Goal: Complete application form

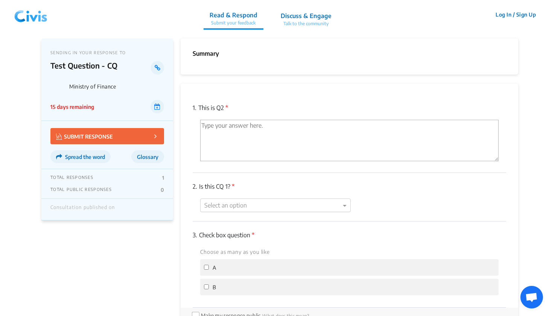
click at [244, 210] on div "Select an option" at bounding box center [275, 205] width 151 height 14
click at [238, 222] on div "OP -2" at bounding box center [276, 219] width 150 height 15
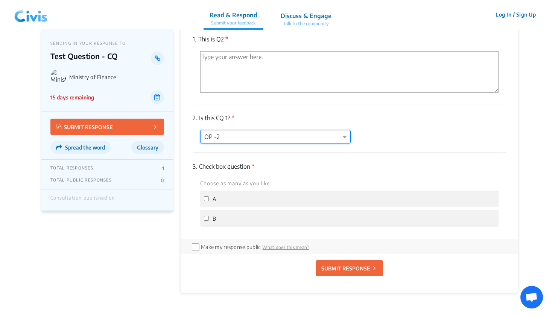
scroll to position [69, 0]
click at [273, 136] on div at bounding box center [276, 136] width 150 height 10
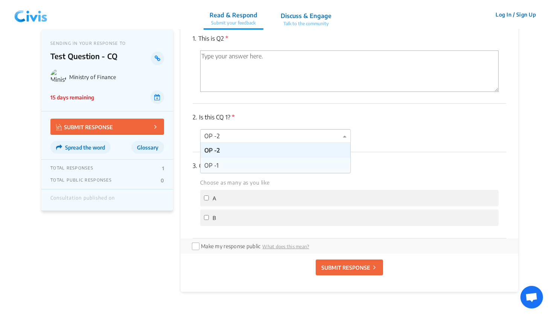
click at [243, 158] on div "OP -1" at bounding box center [276, 165] width 150 height 15
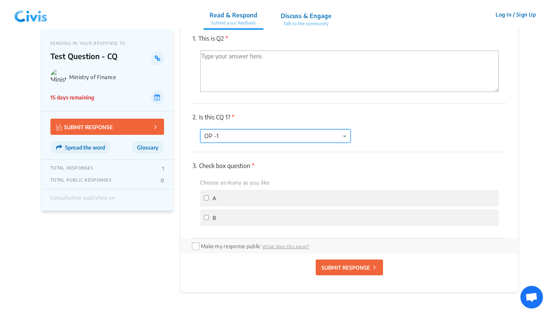
click at [285, 157] on div "3. Check box question * Choose as many as you like A B" at bounding box center [349, 195] width 313 height 86
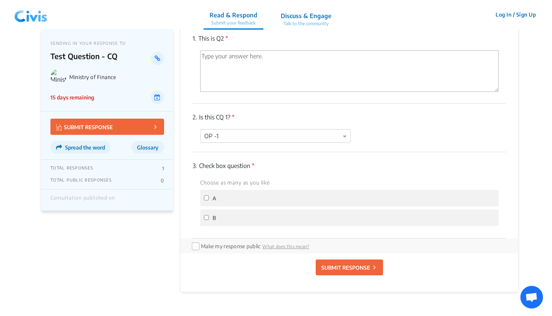
click at [215, 198] on span "A" at bounding box center [215, 198] width 4 height 6
click at [209, 198] on input "A" at bounding box center [206, 197] width 5 height 5
checkbox input "true"
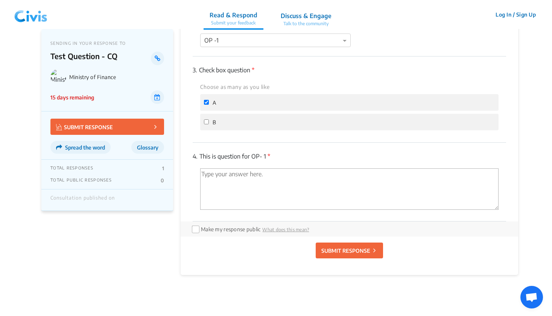
scroll to position [169, 0]
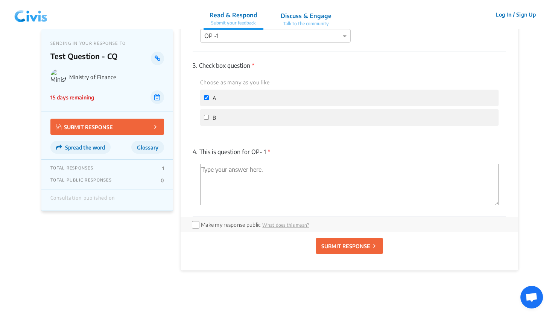
click at [206, 115] on label "B" at bounding box center [210, 117] width 12 height 9
click at [206, 115] on input "B" at bounding box center [206, 117] width 5 height 5
checkbox input "true"
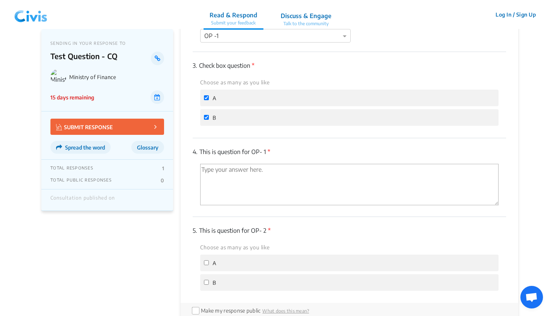
click at [208, 98] on input "A" at bounding box center [206, 97] width 5 height 5
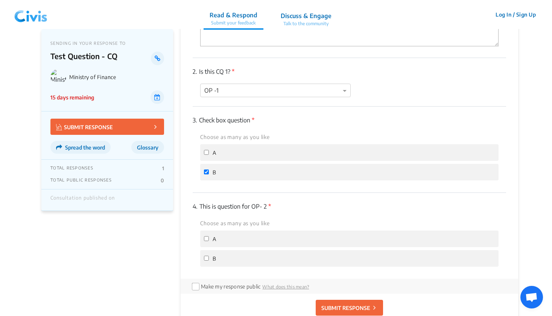
scroll to position [87, 0]
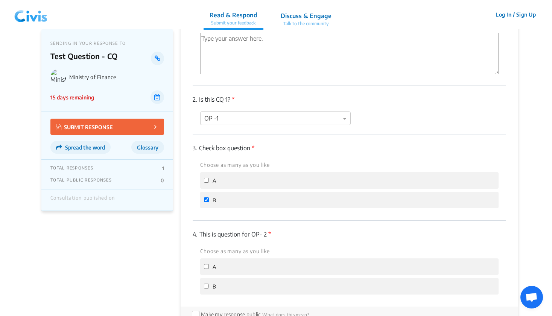
click at [210, 186] on div "A" at bounding box center [349, 180] width 298 height 17
click at [206, 179] on input "A" at bounding box center [206, 180] width 5 height 5
checkbox input "true"
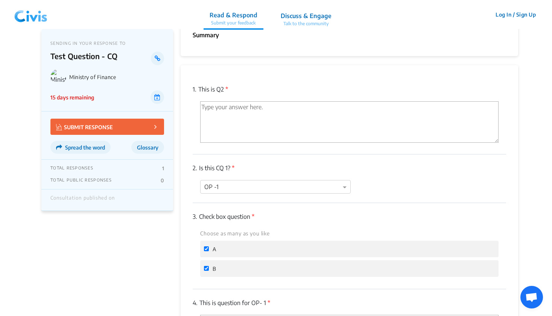
scroll to position [17, 0]
click at [284, 183] on div "2. Is this CQ 1? * Select an option × OP -1" at bounding box center [349, 179] width 313 height 49
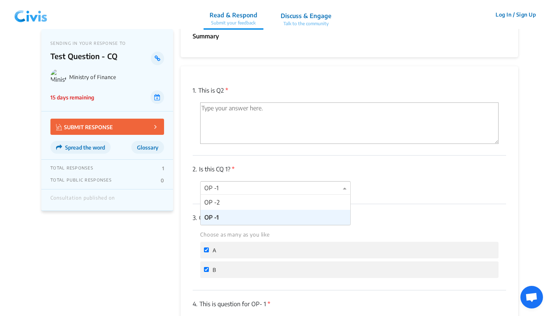
scroll to position [0, 0]
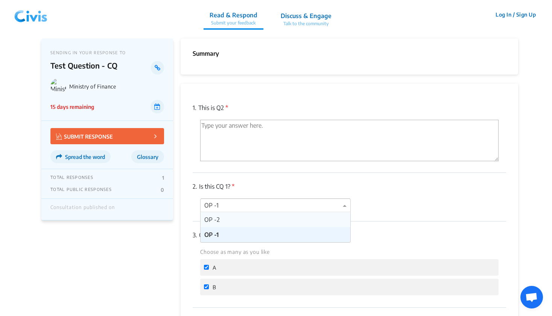
click at [256, 218] on div "OP -2" at bounding box center [276, 219] width 150 height 15
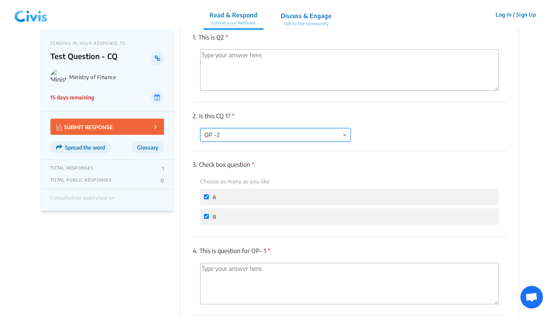
scroll to position [126, 0]
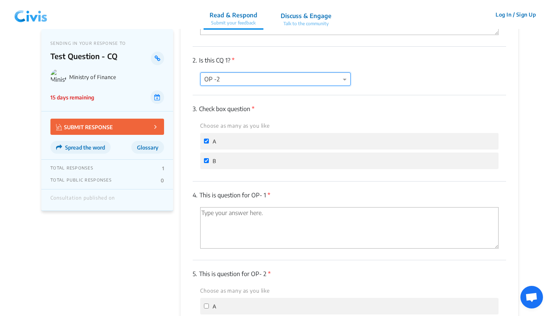
click at [288, 85] on ng-select "Select an option × OP -2" at bounding box center [275, 79] width 151 height 14
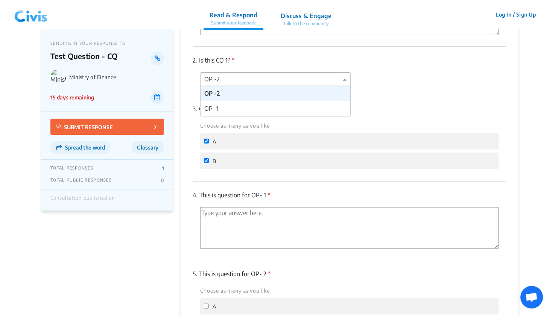
click at [385, 82] on div "Select an option × OP -2 OP -2 OP -1" at bounding box center [349, 79] width 313 height 14
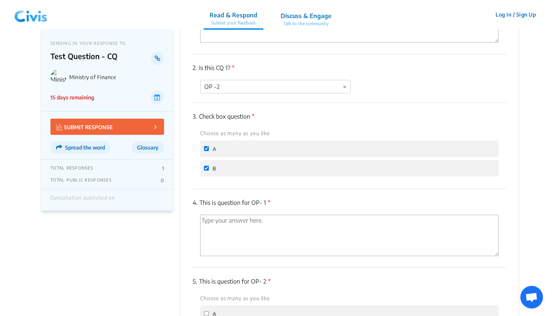
scroll to position [109, 0]
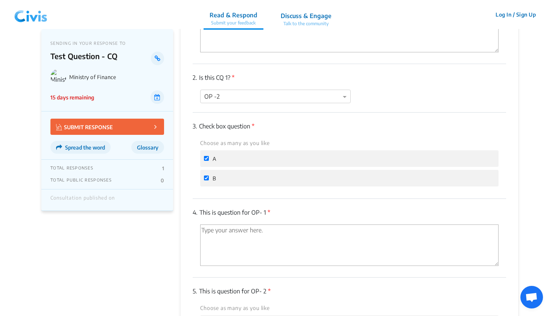
click at [280, 158] on div "A" at bounding box center [349, 158] width 298 height 17
click at [204, 177] on input "B" at bounding box center [206, 177] width 5 height 5
checkbox input "false"
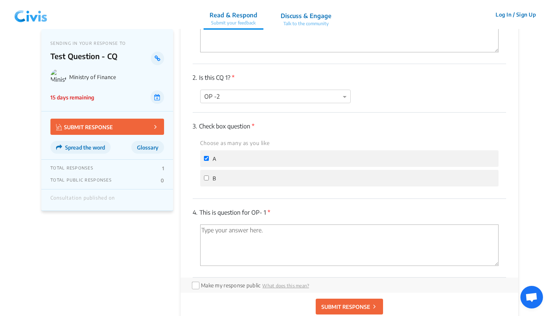
click at [207, 160] on input "A" at bounding box center [206, 158] width 5 height 5
checkbox input "false"
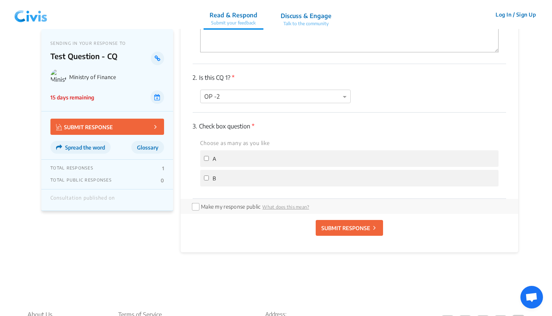
click at [264, 103] on div "2. Is this CQ 1? * Select an option × OP -2" at bounding box center [349, 88] width 313 height 49
click at [254, 98] on div "1. This is Q2 * 2. Is this CQ 1? * Select an option × OP -2 3. Check box questi…" at bounding box center [349, 91] width 313 height 213
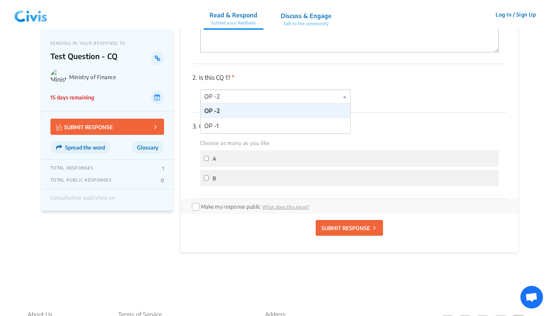
scroll to position [0, 0]
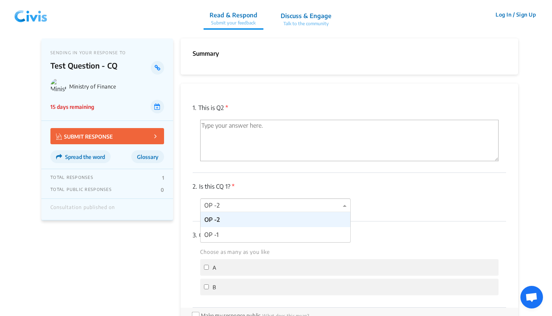
click at [237, 221] on div "OP -2" at bounding box center [276, 219] width 150 height 15
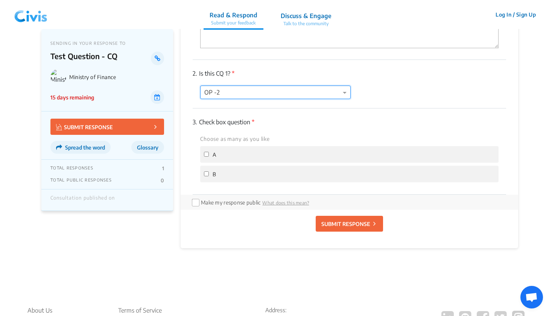
scroll to position [114, 0]
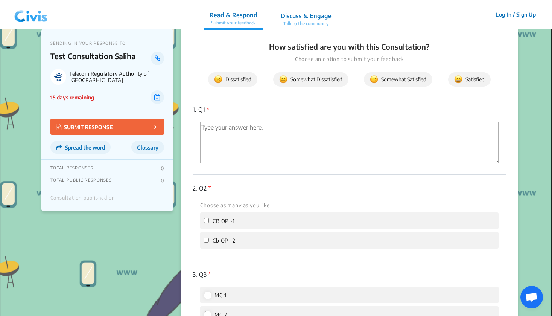
scroll to position [68, 0]
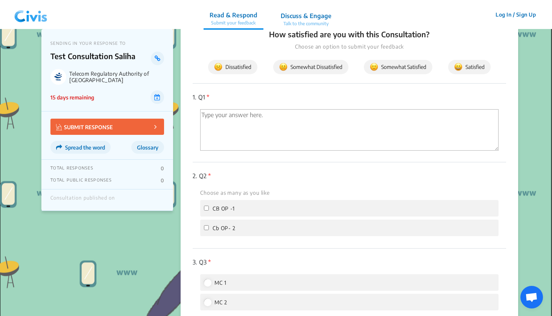
drag, startPoint x: 238, startPoint y: 231, endPoint x: 214, endPoint y: 229, distance: 24.2
click at [209, 231] on div "Cb OP- 2" at bounding box center [349, 227] width 298 height 17
drag, startPoint x: 240, startPoint y: 211, endPoint x: 204, endPoint y: 211, distance: 36.5
click at [204, 211] on div "CB OP -1" at bounding box center [349, 208] width 298 height 17
copy label "CB OP -1"
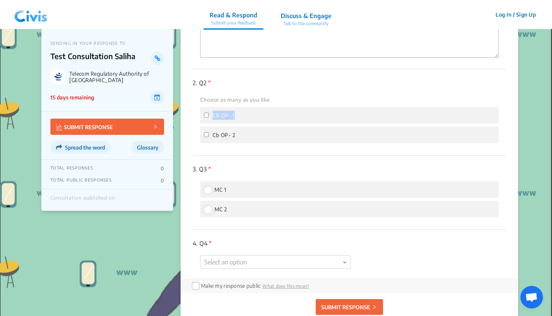
scroll to position [164, 0]
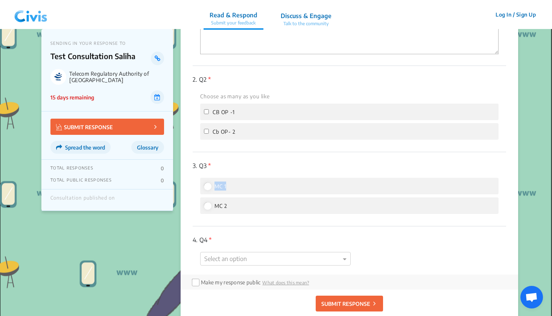
drag, startPoint x: 235, startPoint y: 188, endPoint x: 214, endPoint y: 188, distance: 21.1
click at [213, 188] on div "MC 1" at bounding box center [349, 186] width 298 height 17
copy span "MC 1"
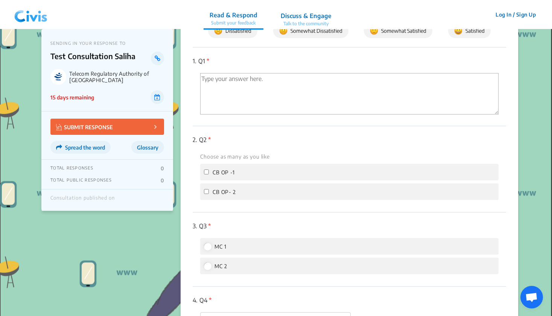
scroll to position [93, 0]
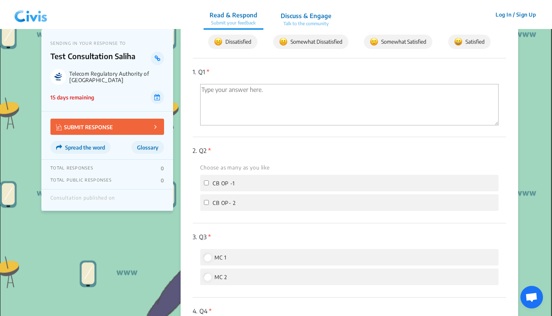
click at [208, 183] on input "CB OP -1" at bounding box center [206, 182] width 5 height 5
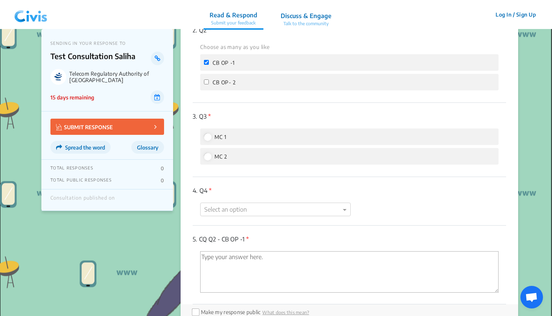
scroll to position [213, 0]
click at [205, 62] on input "CB OP -1" at bounding box center [206, 62] width 5 height 5
checkbox input "false"
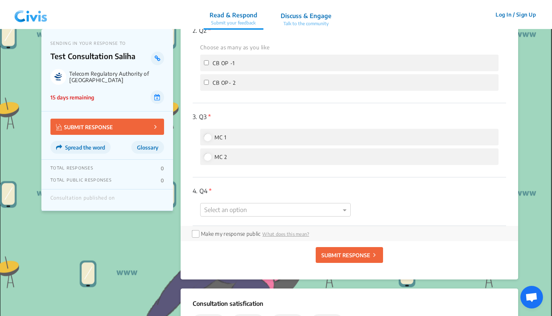
click at [207, 85] on label "CB OP- 2" at bounding box center [220, 82] width 32 height 9
click at [207, 85] on input "CB OP- 2" at bounding box center [206, 82] width 5 height 5
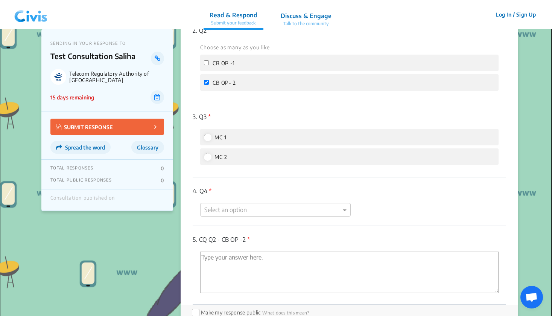
click at [207, 85] on label "CB OP- 2" at bounding box center [220, 82] width 32 height 9
click at [207, 85] on input "CB OP- 2" at bounding box center [206, 82] width 5 height 5
checkbox input "false"
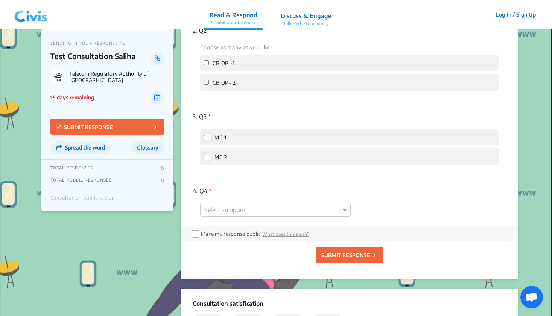
click at [210, 137] on input "MC 1" at bounding box center [207, 137] width 7 height 7
radio input "true"
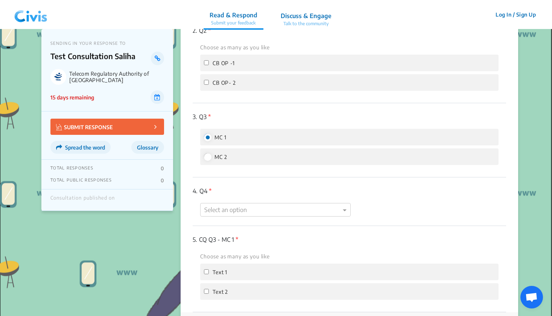
click at [208, 157] on input "MC 2" at bounding box center [207, 156] width 7 height 7
radio input "true"
radio input "false"
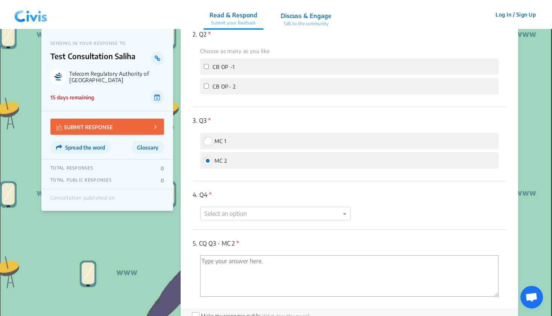
scroll to position [198, 0]
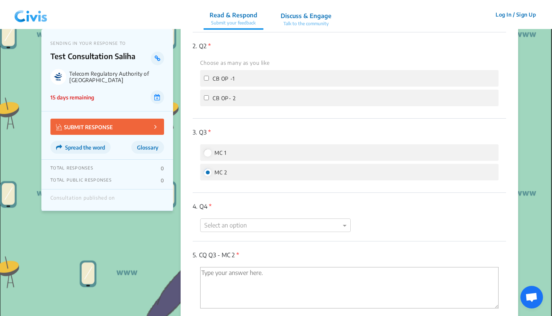
click at [207, 82] on label "CB OP -1" at bounding box center [219, 78] width 31 height 9
click at [207, 81] on input "CB OP -1" at bounding box center [206, 78] width 5 height 5
checkbox input "true"
click at [207, 99] on input "CB OP- 2" at bounding box center [206, 97] width 5 height 5
checkbox input "true"
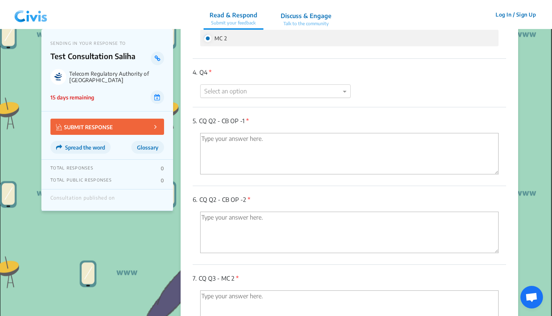
scroll to position [308, 0]
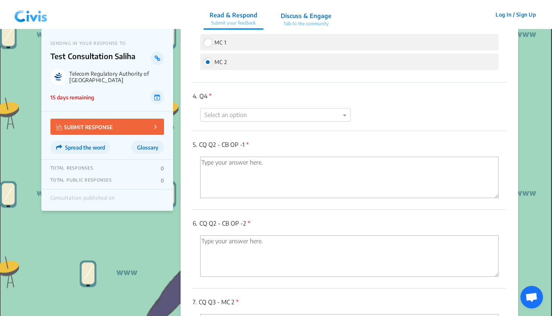
click at [210, 61] on input "MC 2" at bounding box center [207, 61] width 7 height 7
click at [207, 61] on input "MC 2" at bounding box center [207, 61] width 7 height 7
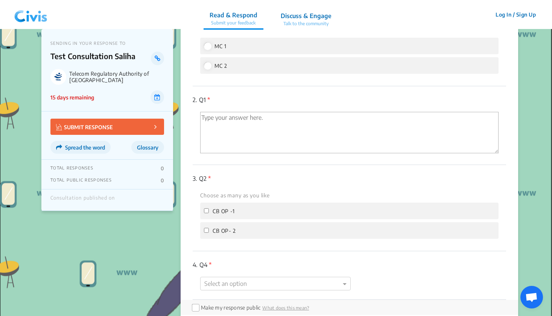
scroll to position [161, 0]
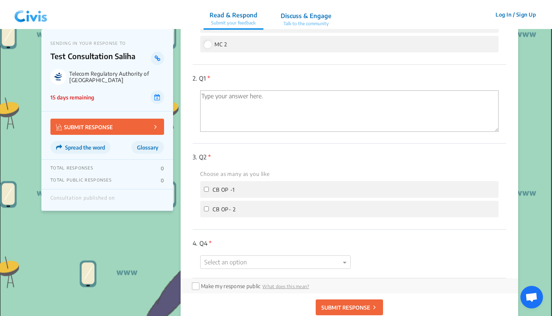
click at [213, 48] on label "MC 2" at bounding box center [215, 44] width 23 height 9
click at [211, 47] on input "MC 2" at bounding box center [207, 44] width 7 height 7
radio input "true"
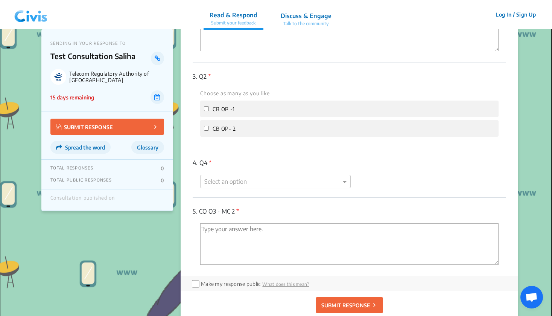
scroll to position [194, 0]
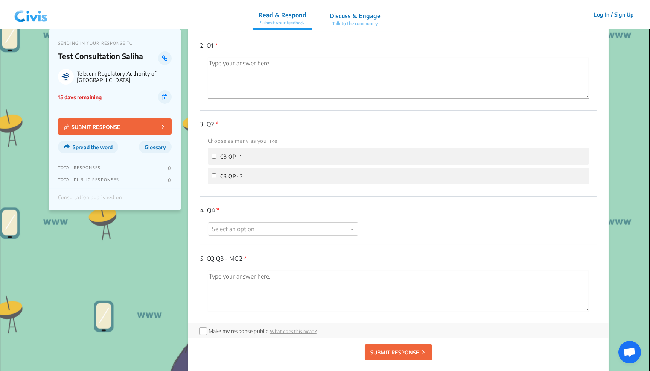
click at [310, 187] on div "3. Q2 * Choose as many as you like CB OP -1 CB OP- 2" at bounding box center [398, 154] width 397 height 86
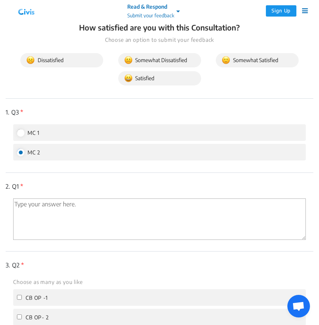
scroll to position [233, 0]
